Goal: Register for event/course

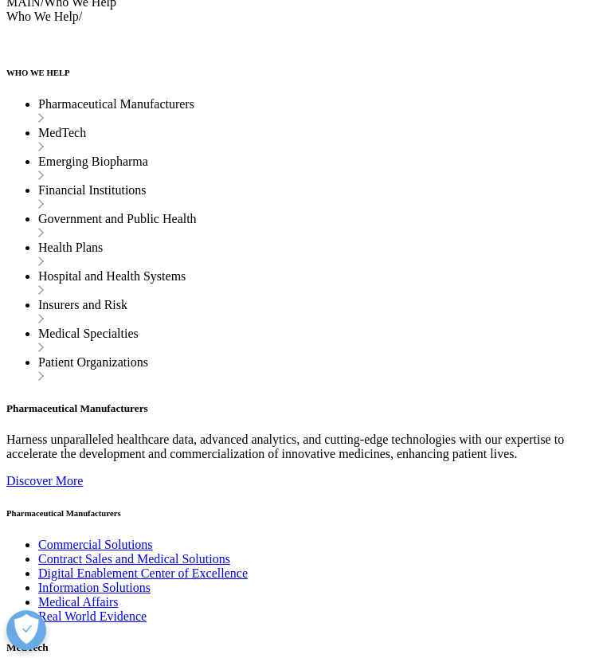
scroll to position [4547, 0]
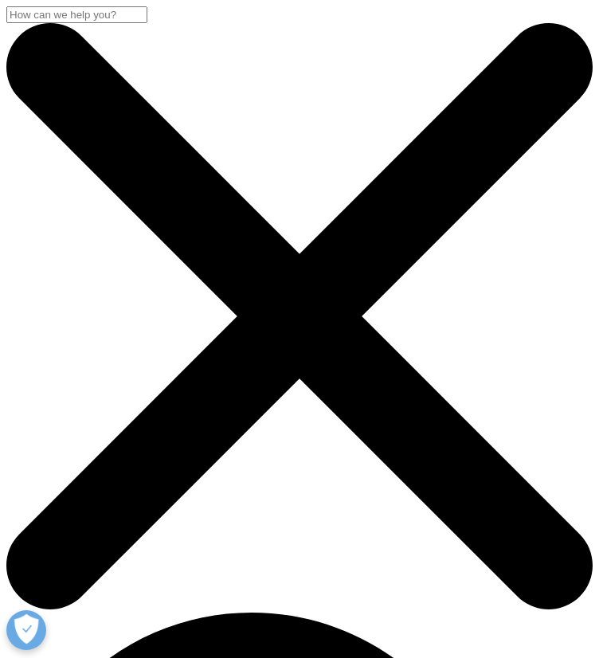
scroll to position [7, 7]
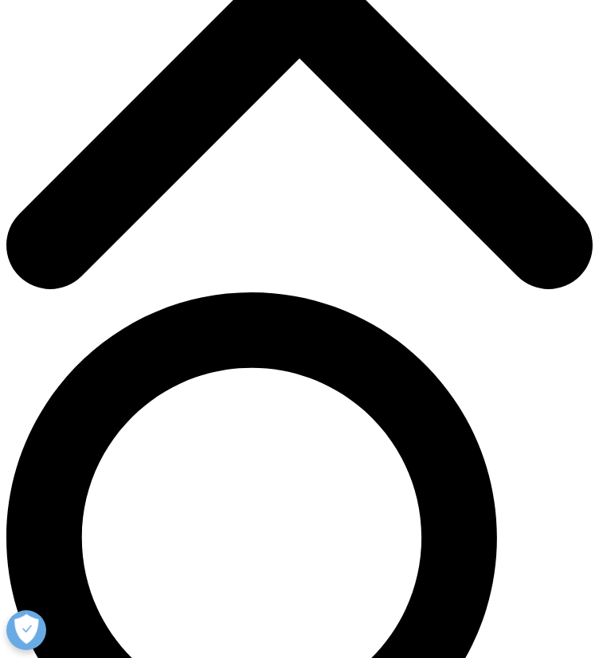
scroll to position [400, 0]
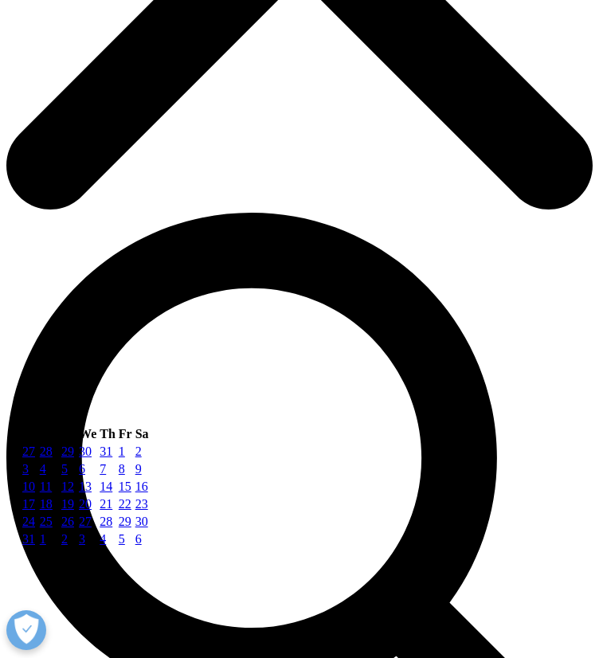
click at [112, 510] on link "21" at bounding box center [106, 504] width 13 height 14
type input "08/21/2025"
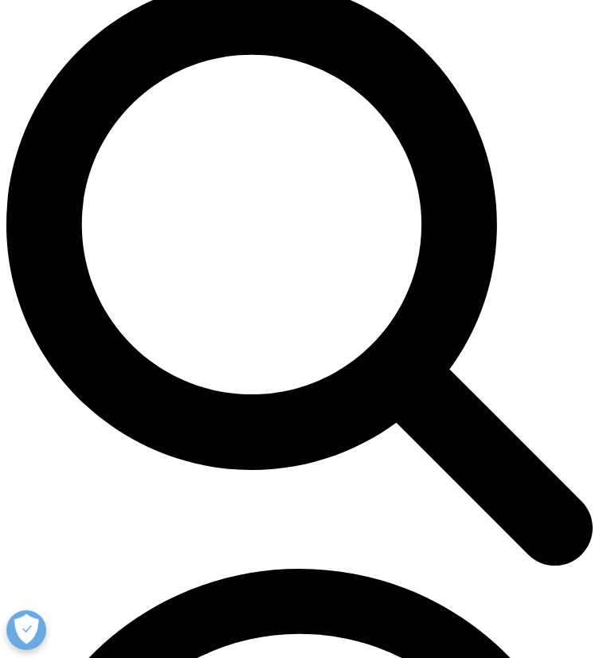
scroll to position [632, 0]
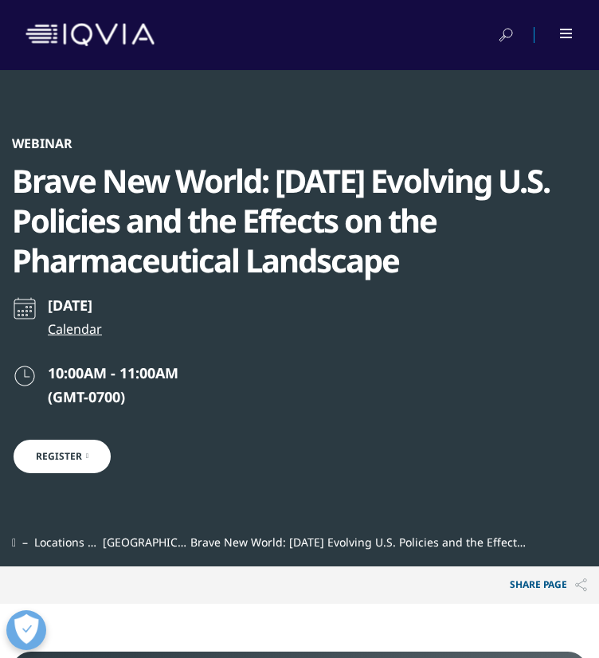
click at [290, 566] on div "Share PAGE Copy Link email facebook twitter linkedin wechat xing" at bounding box center [299, 584] width 599 height 37
click at [562, 35] on div at bounding box center [567, 34] width 14 height 10
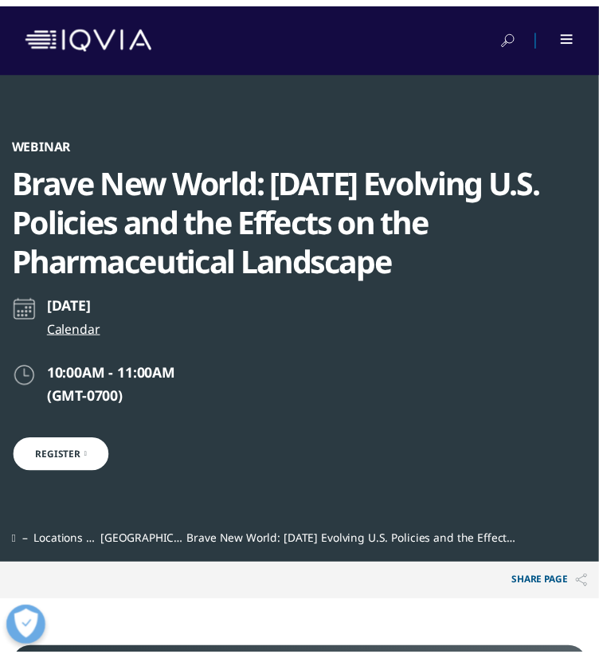
scroll to position [1070, 586]
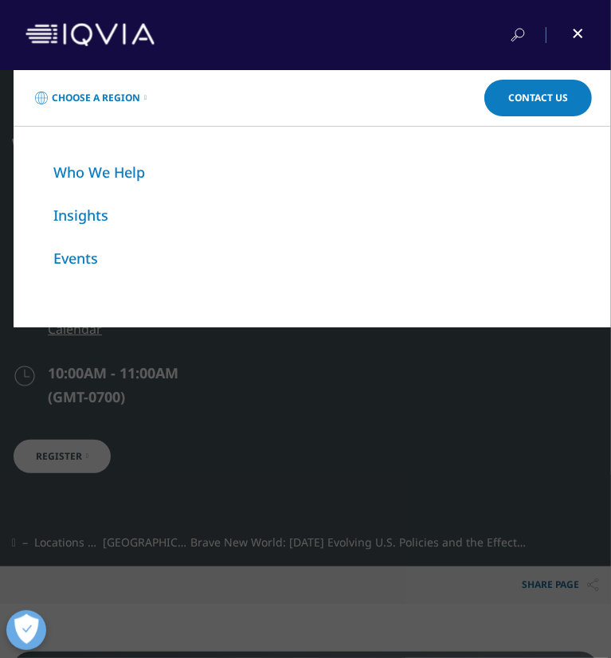
click at [562, 35] on div at bounding box center [567, 35] width 36 height 16
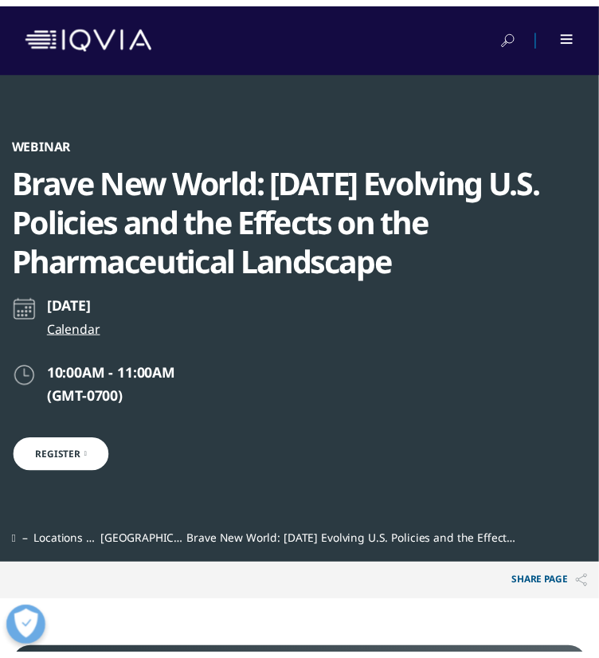
scroll to position [1070, 574]
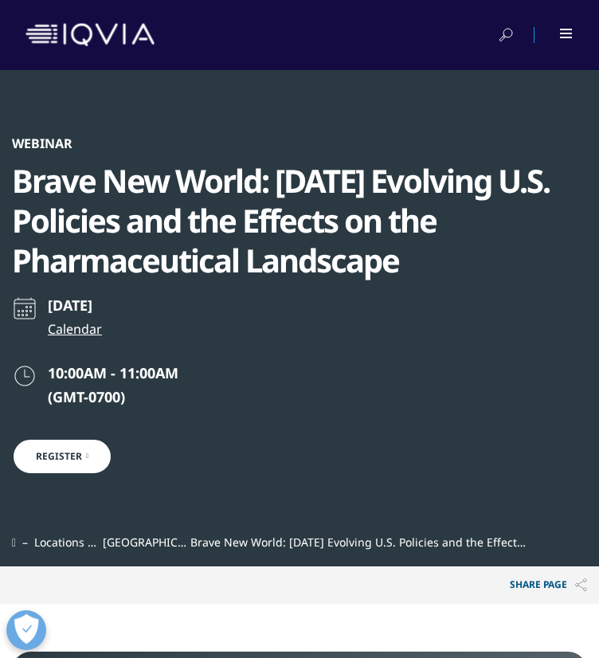
click at [93, 438] on link "Register" at bounding box center [62, 456] width 100 height 37
